Goal: Book appointment/travel/reservation

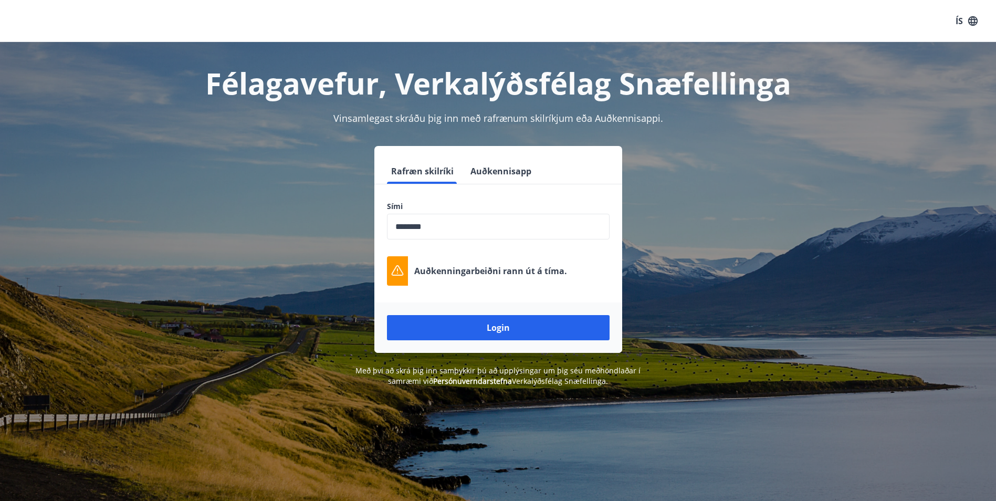
scroll to position [130, 0]
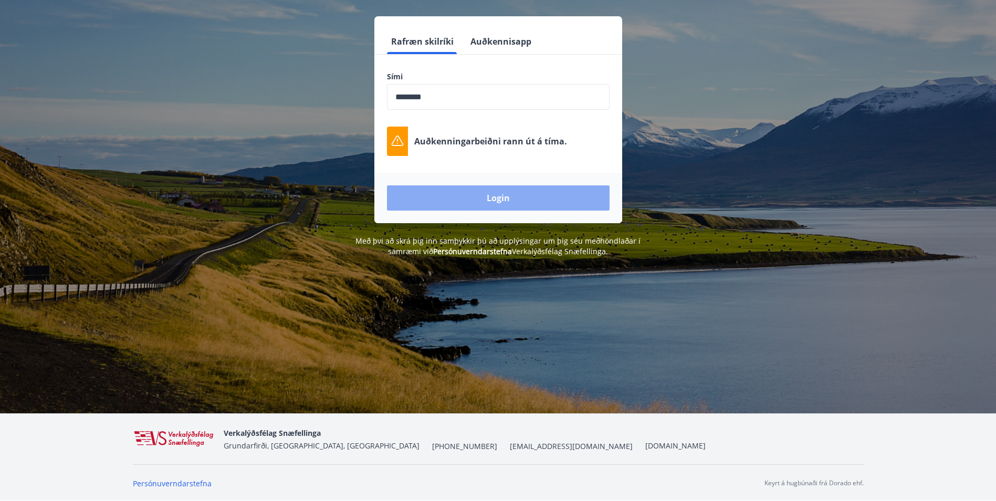
click at [521, 198] on button "Login" at bounding box center [498, 197] width 223 height 25
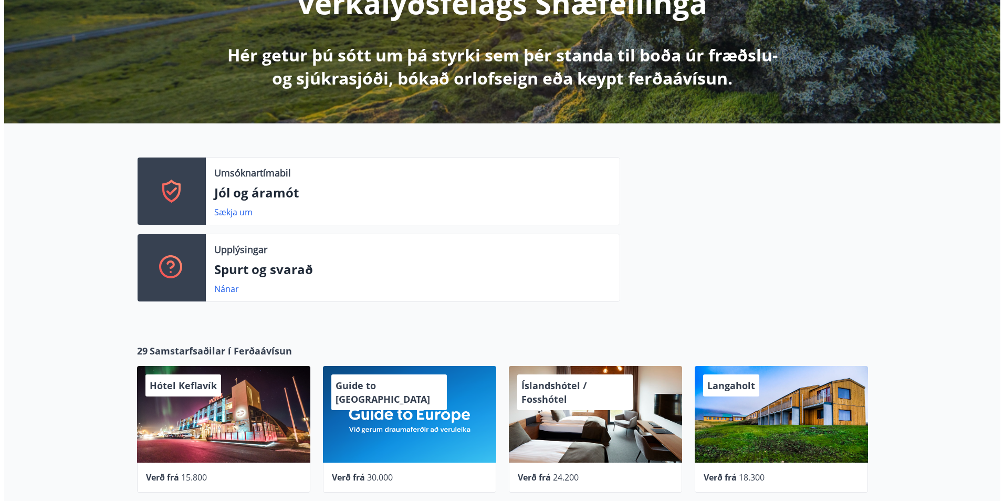
scroll to position [315, 0]
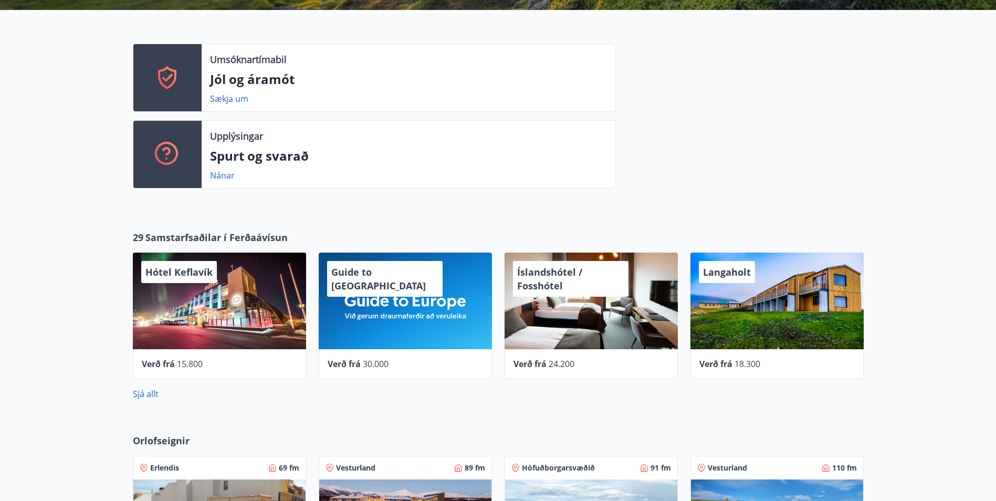
click at [210, 366] on div "Verð frá 15.800" at bounding box center [219, 364] width 155 height 13
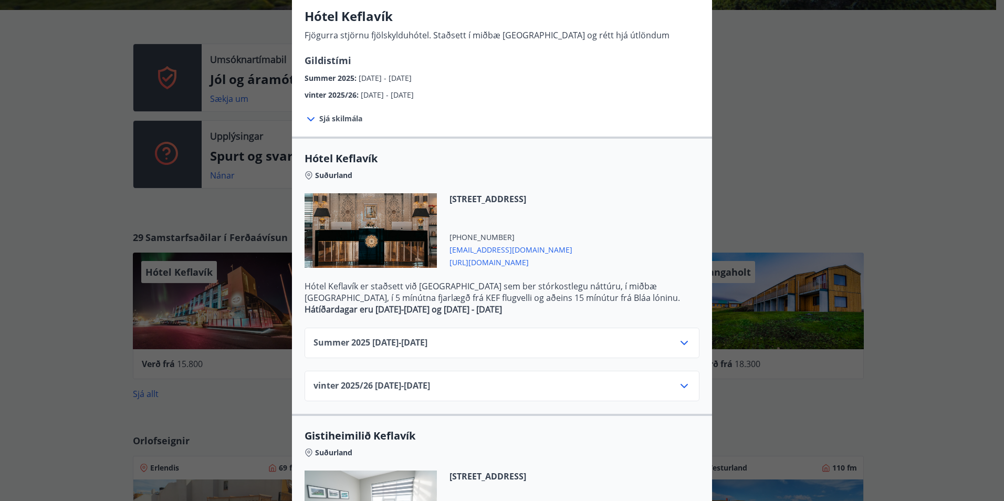
scroll to position [83, 0]
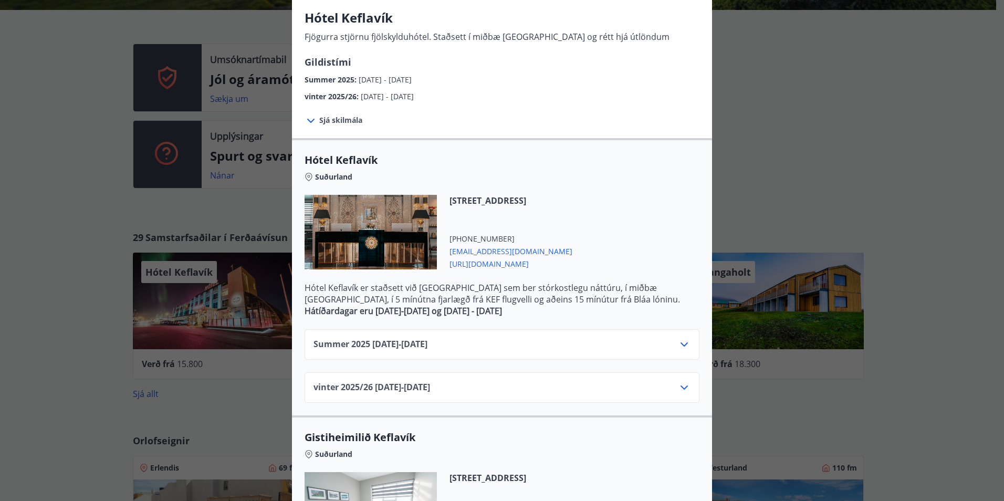
click at [409, 337] on div "Summer [PHONE_NUMBER][DATE] - [DATE]" at bounding box center [502, 344] width 395 height 30
click at [409, 341] on span "Summer [PHONE_NUMBER][DATE] - [DATE]" at bounding box center [370, 344] width 114 height 13
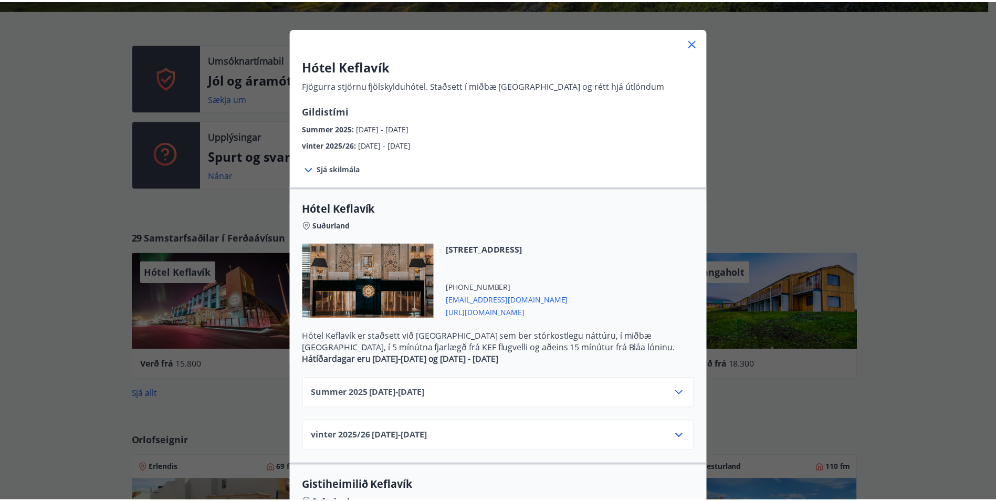
scroll to position [0, 0]
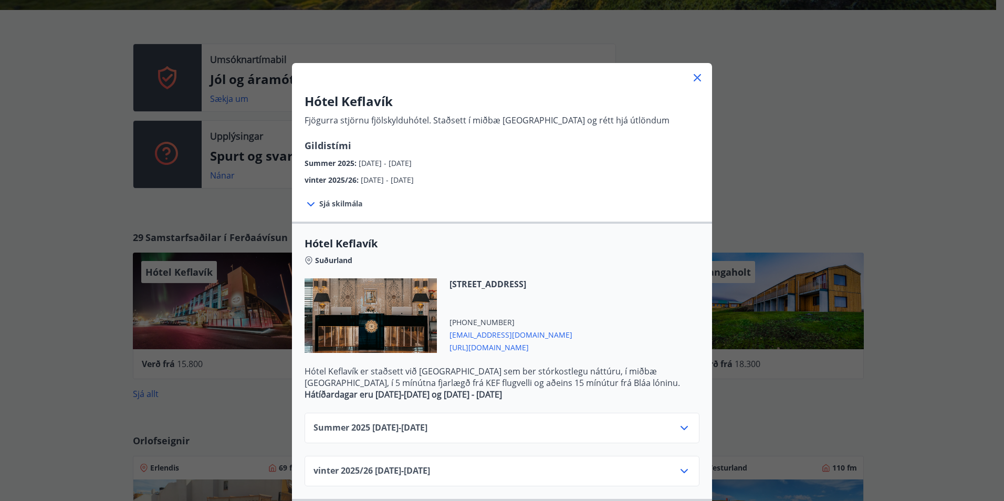
click at [694, 81] on icon at bounding box center [697, 77] width 13 height 13
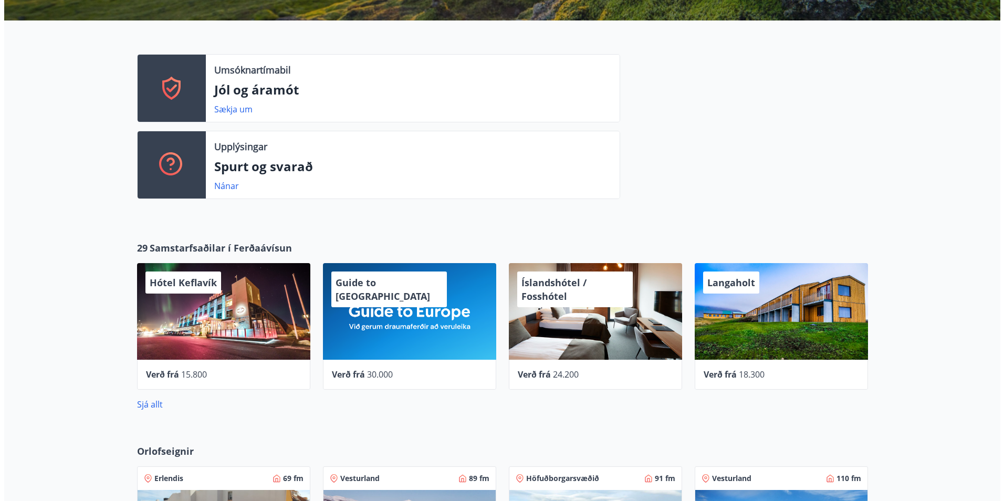
scroll to position [304, 0]
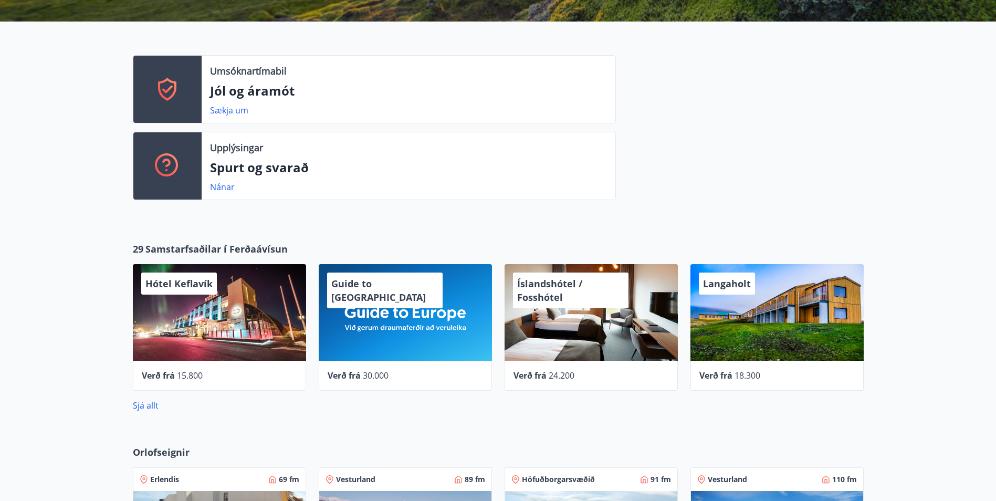
click at [202, 380] on span "15.800" at bounding box center [190, 376] width 26 height 12
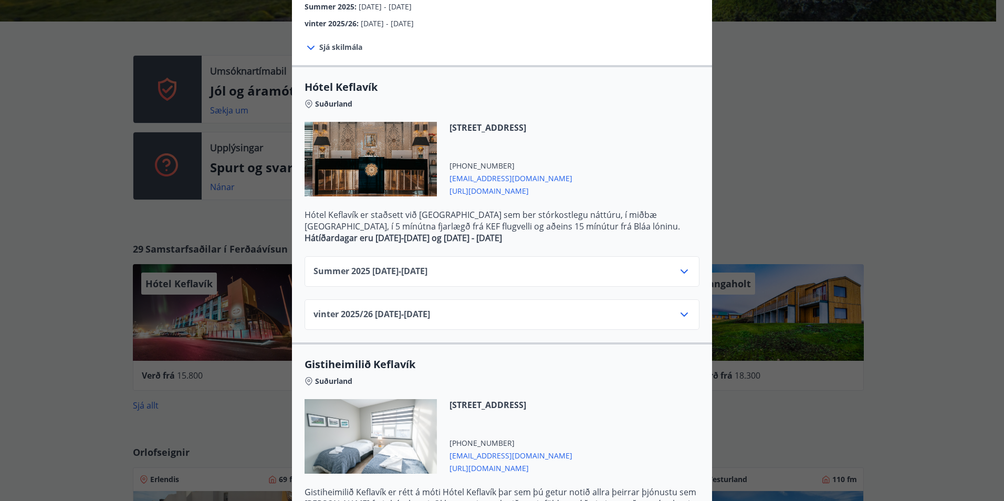
scroll to position [158, 0]
click at [311, 41] on icon at bounding box center [311, 46] width 13 height 13
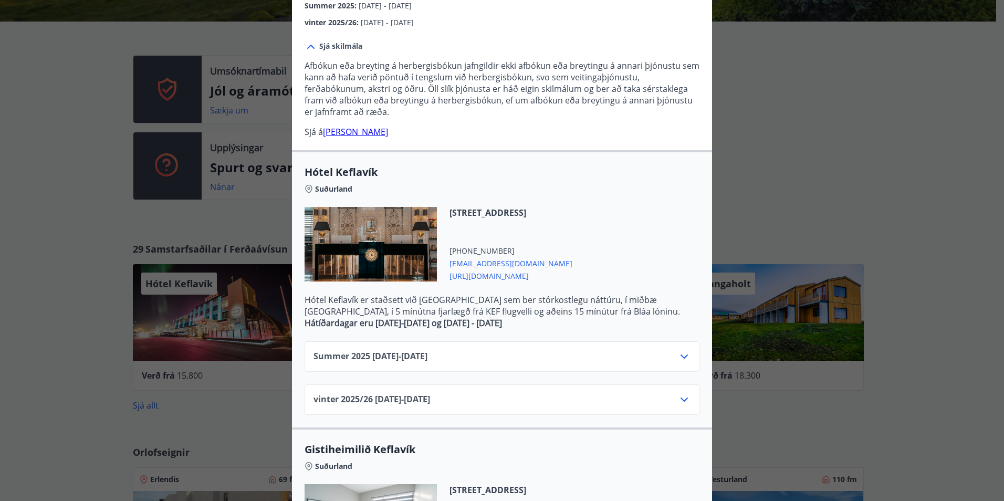
click at [311, 41] on icon at bounding box center [311, 46] width 13 height 13
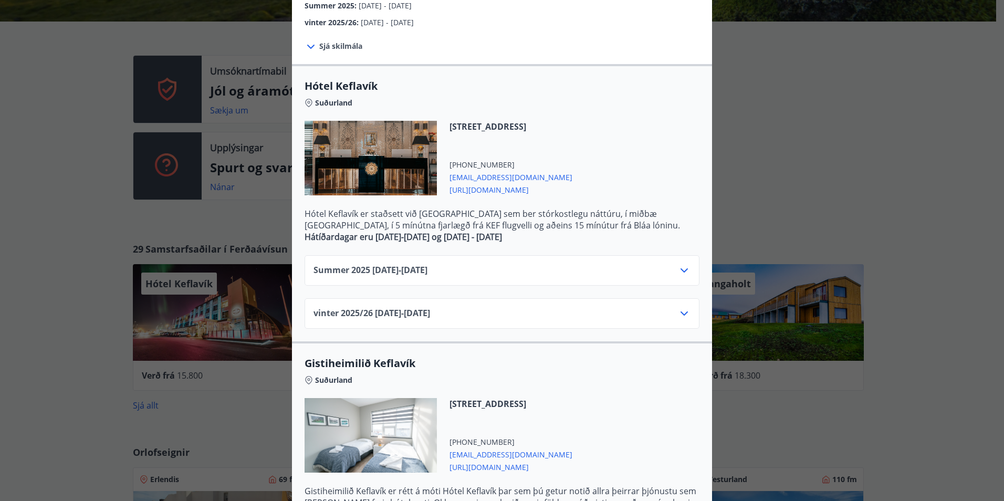
click at [425, 269] on span "Summer [PHONE_NUMBER][DATE] - [DATE]" at bounding box center [370, 270] width 114 height 13
click at [683, 270] on icon at bounding box center [684, 270] width 13 height 13
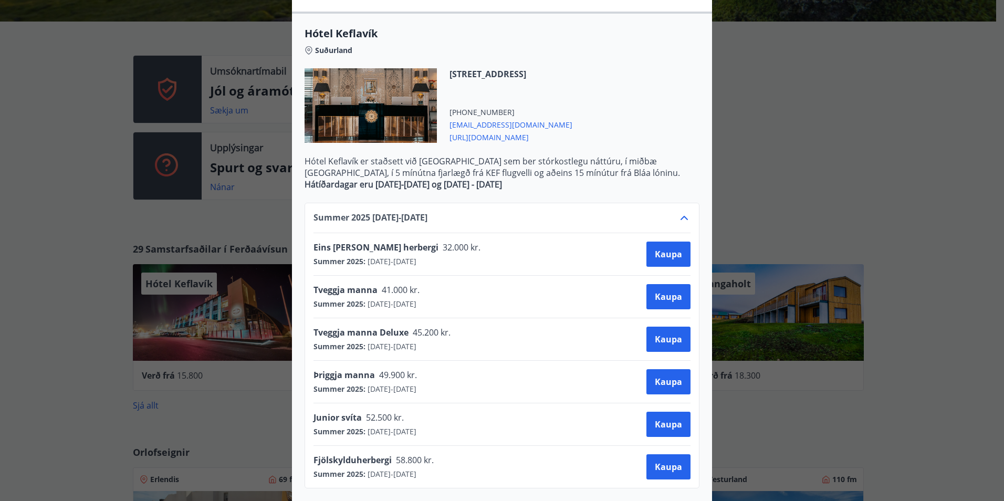
scroll to position [263, 0]
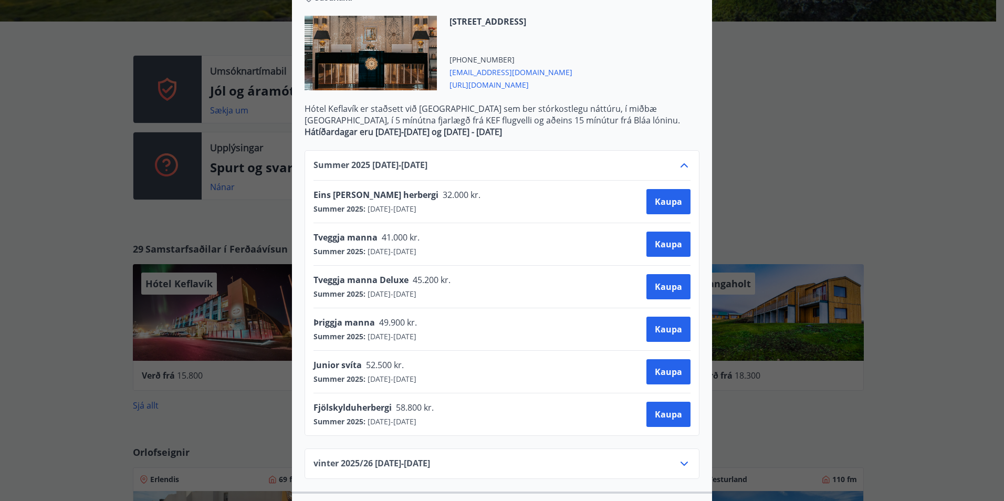
click at [680, 163] on icon at bounding box center [684, 165] width 13 height 13
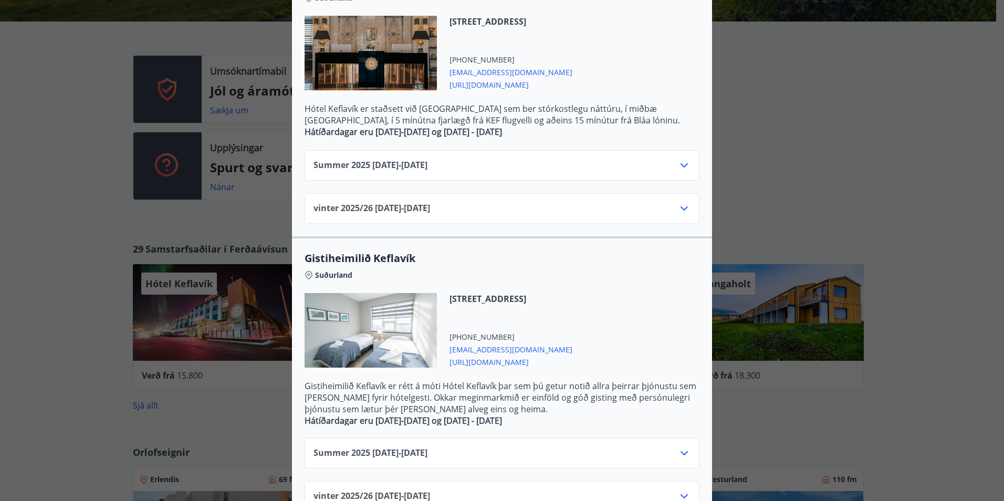
click at [681, 201] on div "vinter 2025/[PHONE_NUMBER][DATE] - [DATE]" at bounding box center [502, 208] width 395 height 30
click at [681, 209] on icon at bounding box center [684, 208] width 7 height 4
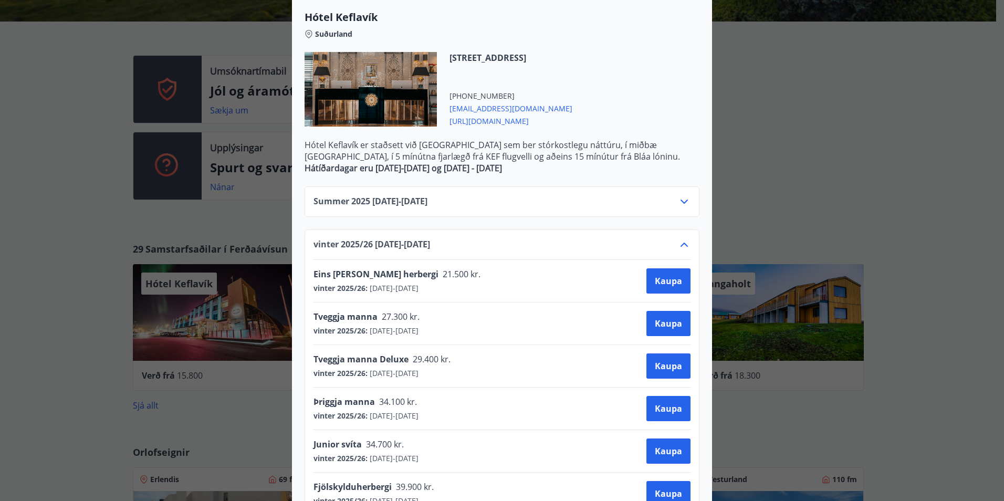
scroll to position [158, 0]
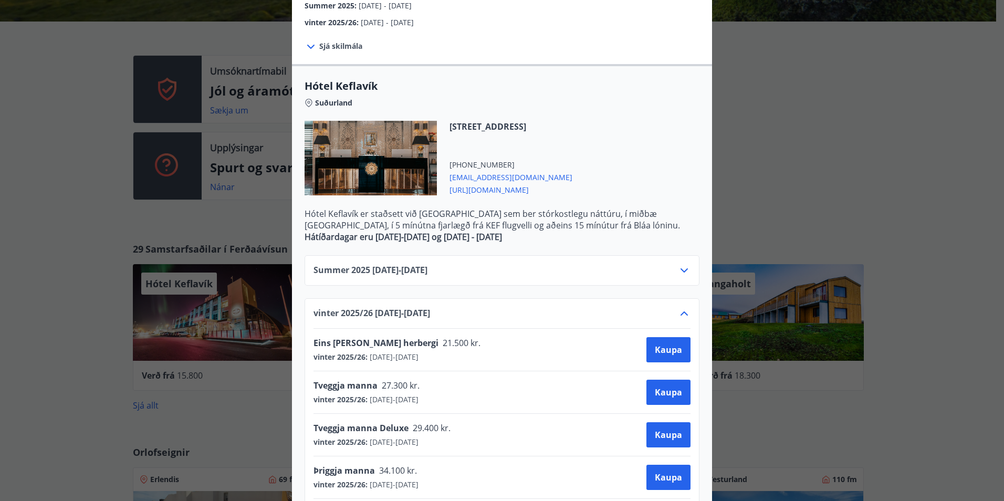
click at [116, 166] on div "Hótel Keflavík Fjögurra stjörnu fjölskylduhótel. Staðsett í miðbæ [GEOGRAPHIC_D…" at bounding box center [502, 92] width 1004 height 501
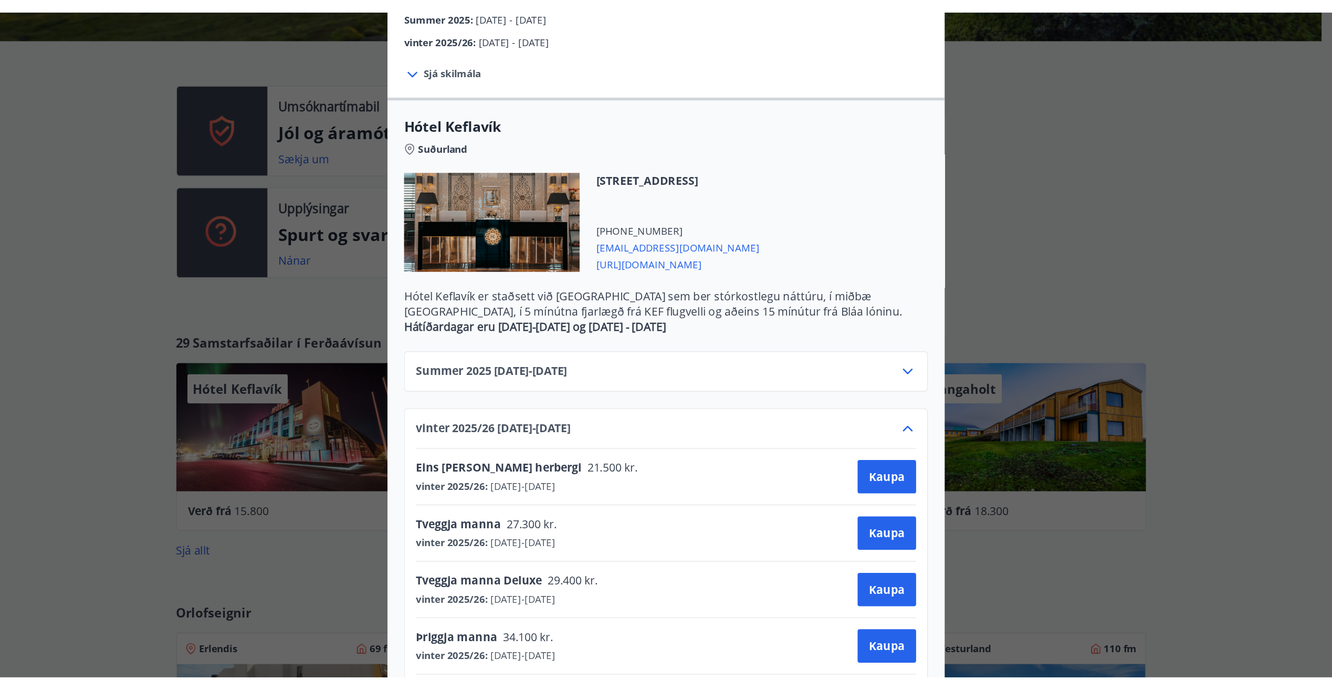
scroll to position [0, 0]
